Goal: Task Accomplishment & Management: Complete application form

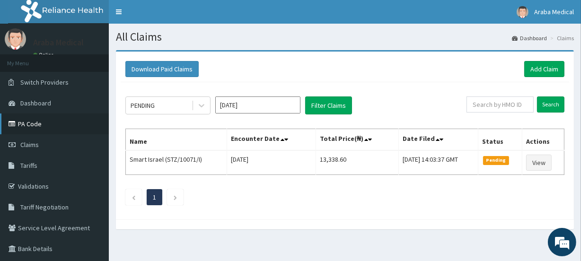
click at [22, 123] on link "PA Code" at bounding box center [54, 124] width 109 height 21
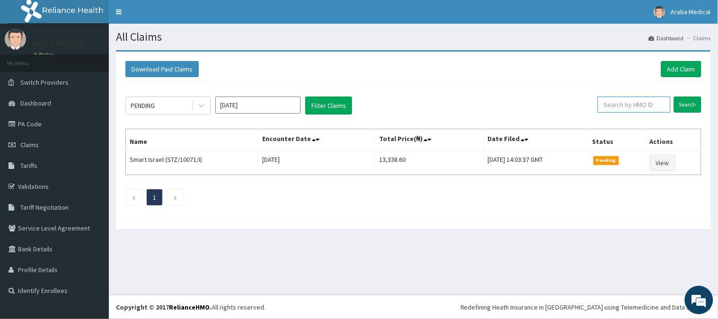
click at [633, 101] on input "text" at bounding box center [634, 105] width 73 height 16
type input "WEC/10011/B"
click at [687, 107] on input "Search" at bounding box center [687, 105] width 27 height 16
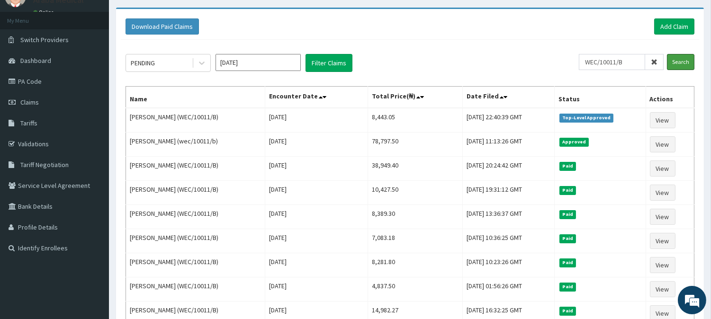
scroll to position [26, 0]
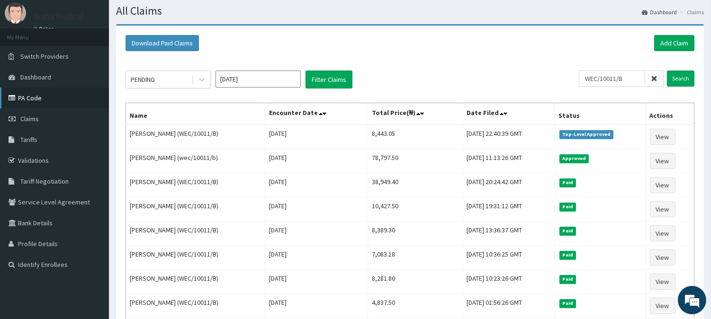
click at [52, 93] on link "PA Code" at bounding box center [54, 98] width 109 height 21
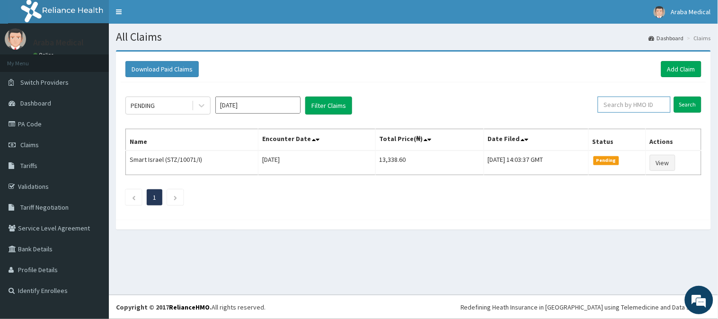
click at [622, 107] on input "text" at bounding box center [634, 105] width 73 height 16
type input "WEC/10011/B"
click at [692, 103] on input "Search" at bounding box center [687, 105] width 27 height 16
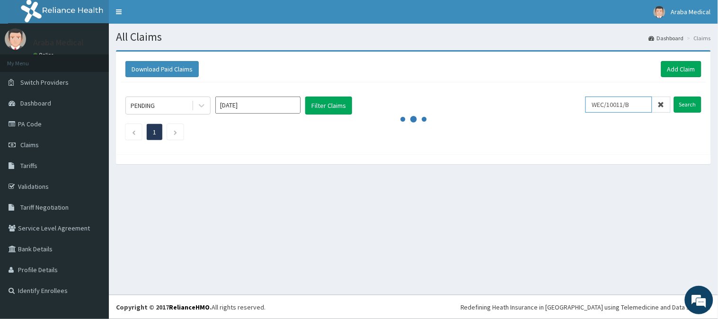
click at [624, 103] on input "WEC/10011/B" at bounding box center [619, 105] width 67 height 16
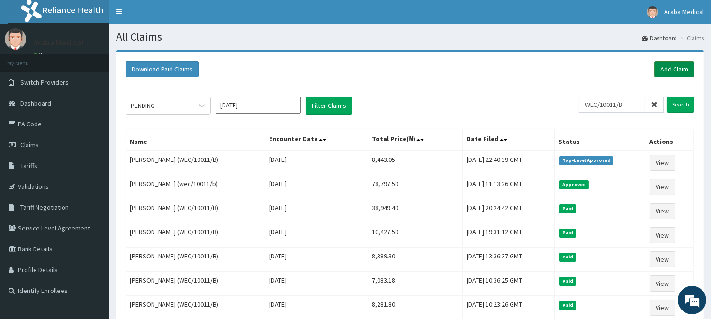
click at [673, 64] on link "Add Claim" at bounding box center [674, 69] width 40 height 16
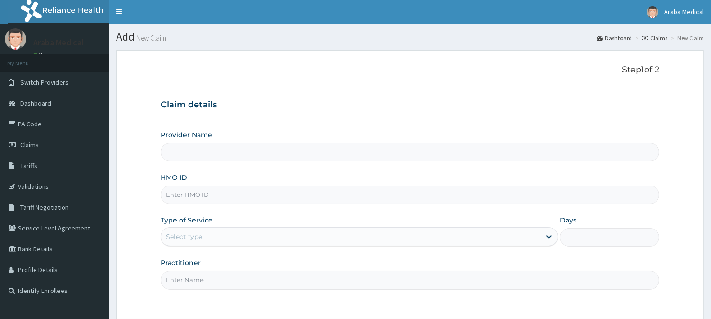
click at [211, 193] on input "HMO ID" at bounding box center [410, 195] width 499 height 18
paste input "WEC/10011/B"
type input "WEC/10011/B"
type input "Araba Medical Centre"
type input "WEC/10011/B"
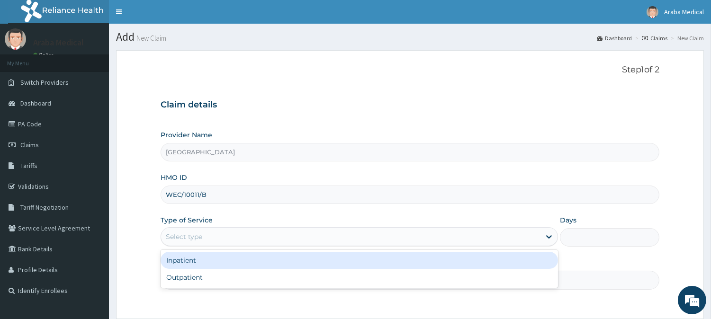
click at [188, 238] on div "Select type" at bounding box center [184, 236] width 36 height 9
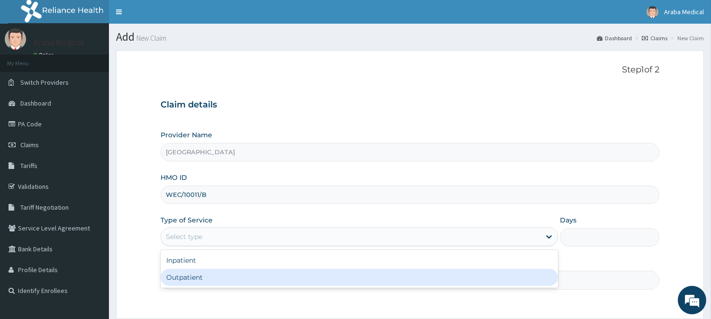
click at [186, 276] on div "Outpatient" at bounding box center [359, 277] width 397 height 17
type input "1"
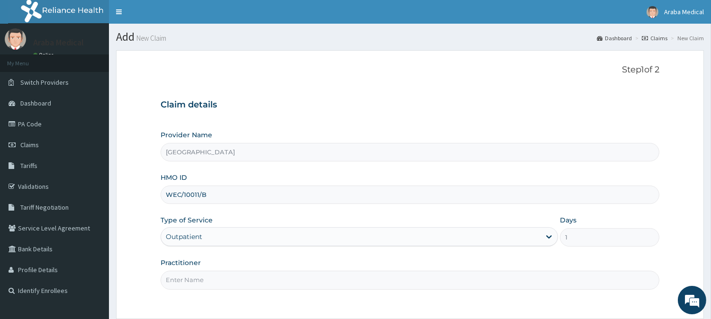
click at [214, 278] on input "Practitioner" at bounding box center [410, 280] width 499 height 18
type input "DR KAMSON"
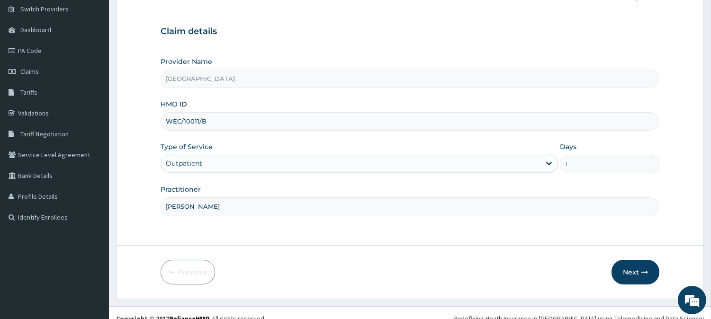
scroll to position [82, 0]
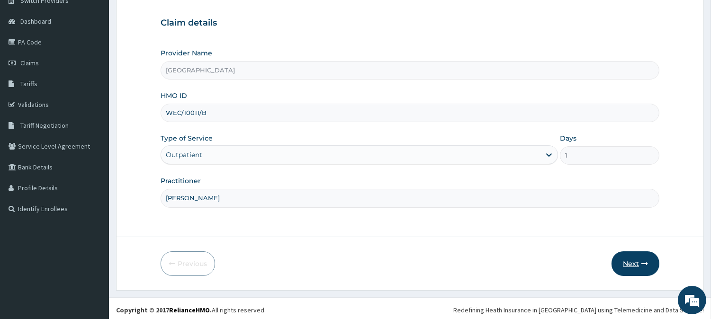
click at [631, 261] on button "Next" at bounding box center [635, 263] width 48 height 25
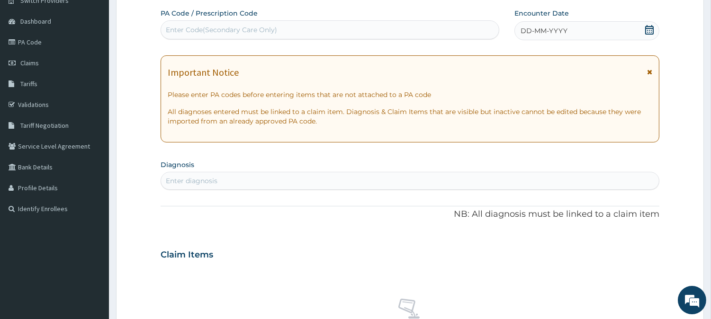
click at [428, 35] on div "Enter Code(Secondary Care Only)" at bounding box center [330, 29] width 338 height 15
type input "PA/F4E8CB"
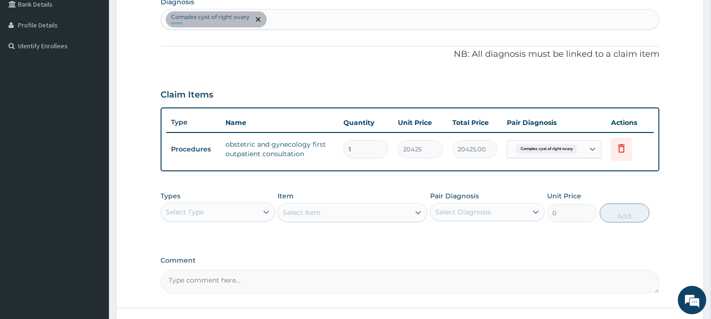
scroll to position [318, 0]
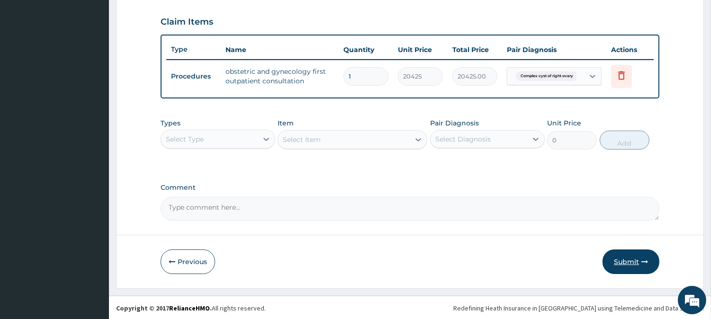
click at [619, 262] on button "Submit" at bounding box center [630, 262] width 57 height 25
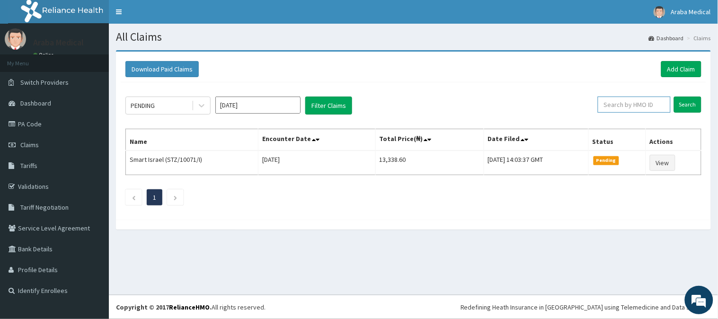
click at [636, 110] on input "text" at bounding box center [634, 105] width 73 height 16
type input "MEH/10017/A"
click at [690, 105] on input "Search" at bounding box center [687, 105] width 27 height 16
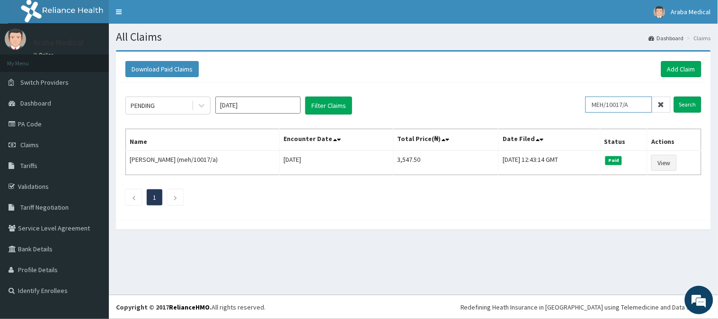
click at [613, 105] on input "MEH/10017/A" at bounding box center [619, 105] width 67 height 16
click at [680, 70] on link "Add Claim" at bounding box center [681, 69] width 40 height 16
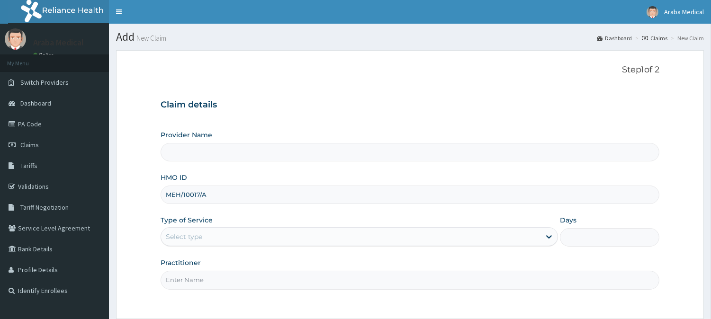
type input "MEH/10017/A"
click at [180, 237] on div "Select type" at bounding box center [184, 236] width 36 height 9
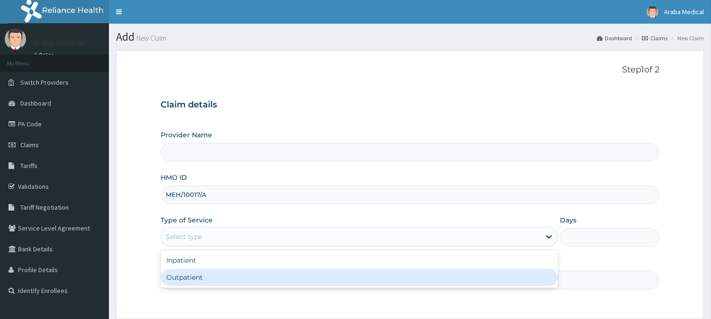
type input "[GEOGRAPHIC_DATA]"
click at [180, 279] on div "Outpatient" at bounding box center [359, 277] width 397 height 17
type input "1"
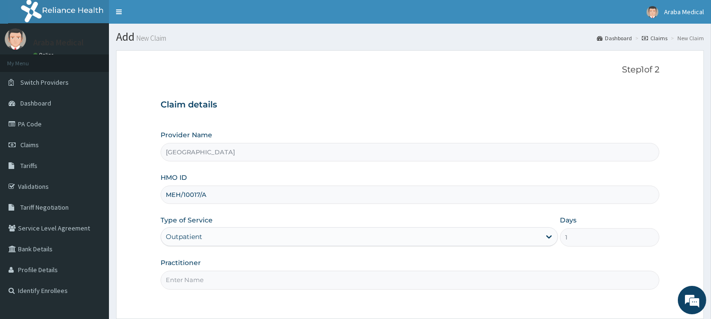
click at [192, 281] on input "Practitioner" at bounding box center [410, 280] width 499 height 18
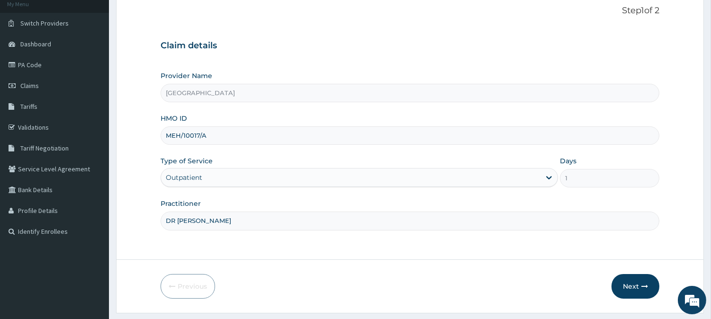
scroll to position [77, 0]
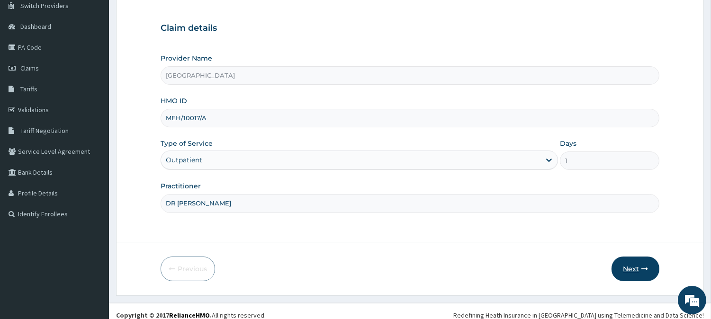
type input "DR [PERSON_NAME]"
click at [628, 268] on button "Next" at bounding box center [635, 269] width 48 height 25
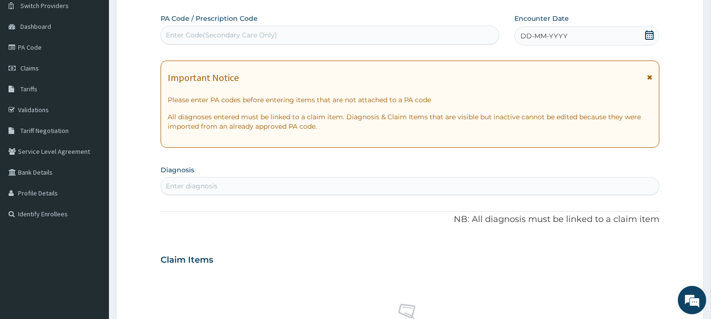
click at [388, 43] on div "Enter Code(Secondary Care Only)" at bounding box center [330, 34] width 338 height 15
type input "PA/384DA3"
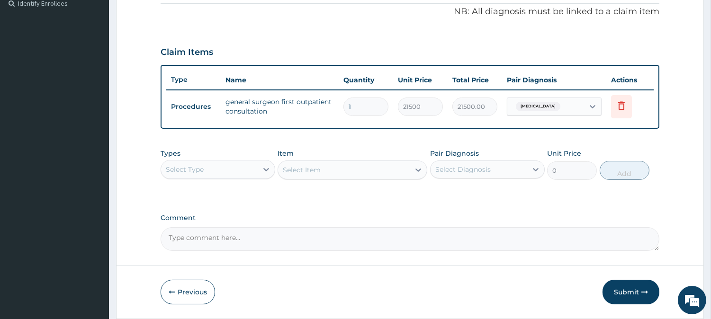
scroll to position [318, 0]
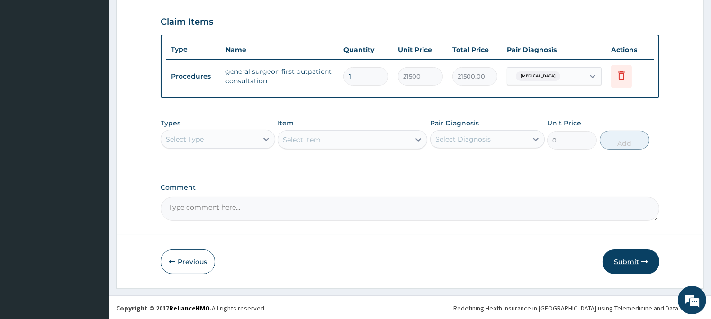
click at [617, 258] on button "Submit" at bounding box center [630, 262] width 57 height 25
